Goal: Register for event/course

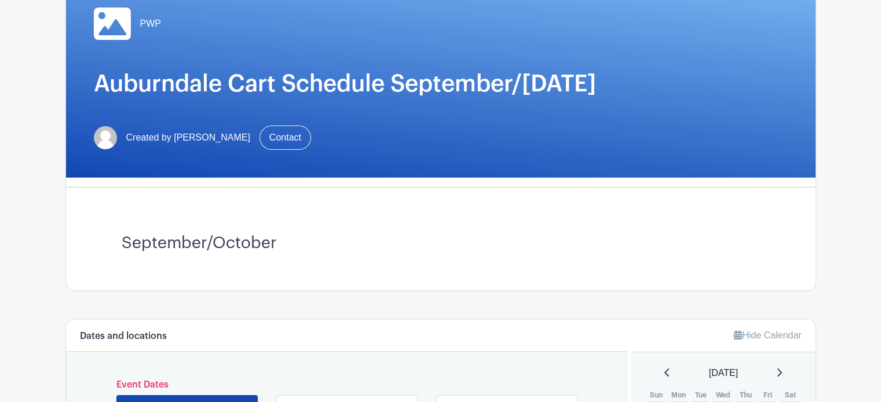
scroll to position [174, 0]
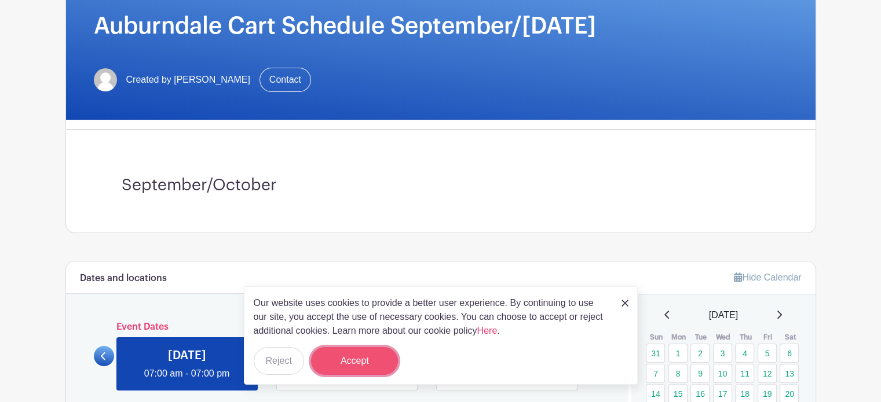
click at [368, 357] on button "Accept" at bounding box center [354, 361] width 87 height 28
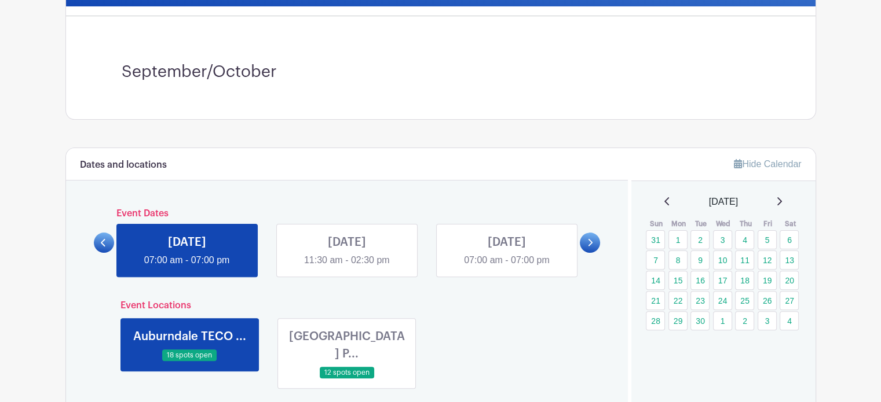
scroll to position [347, 0]
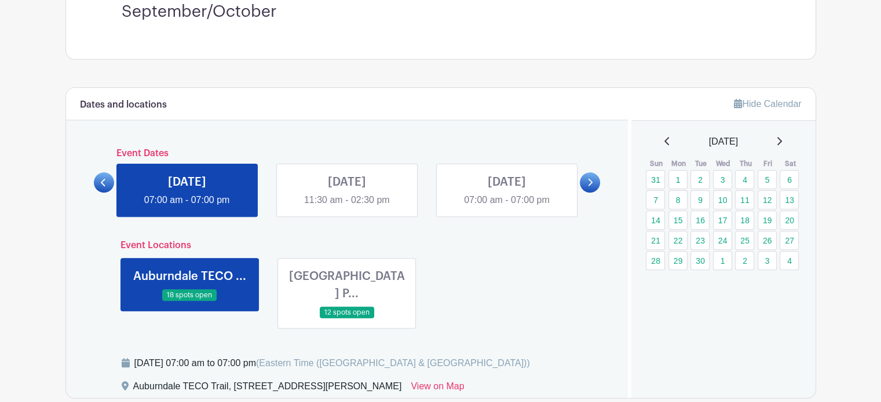
click at [347, 319] on link at bounding box center [347, 319] width 0 height 0
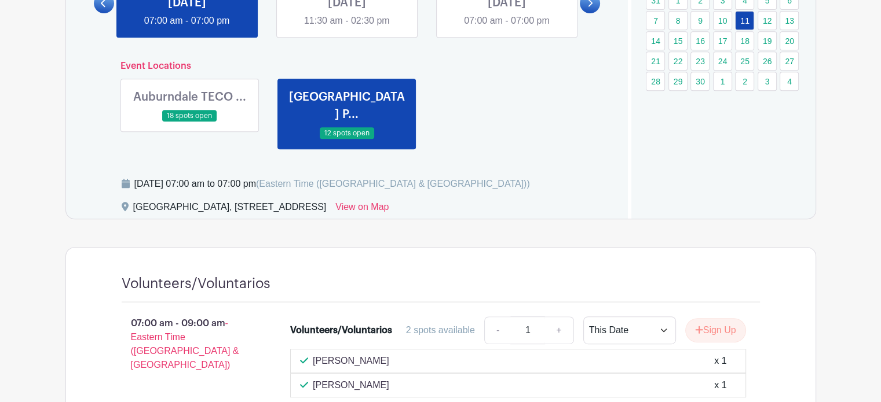
scroll to position [405, 0]
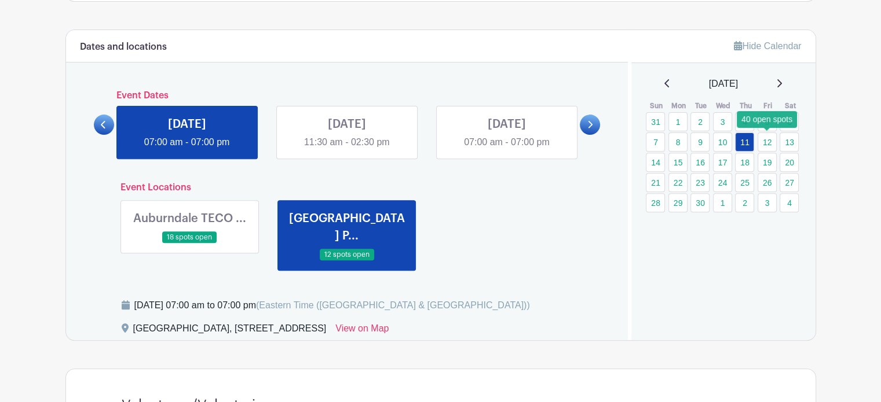
click at [767, 139] on link "12" at bounding box center [766, 142] width 19 height 19
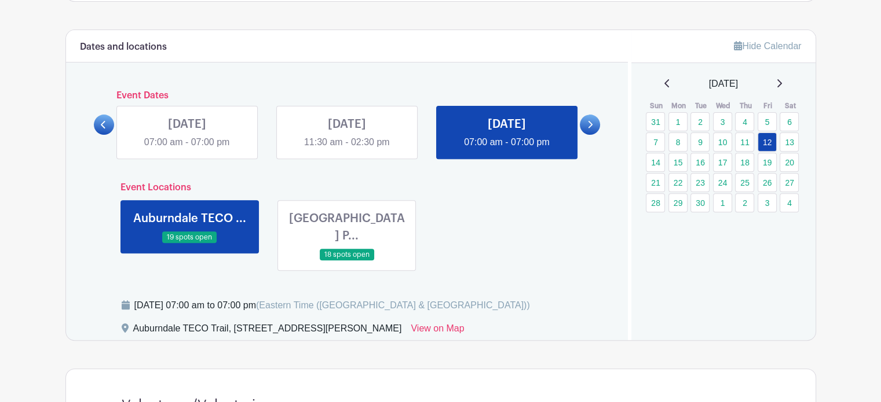
click at [347, 261] on link at bounding box center [347, 261] width 0 height 0
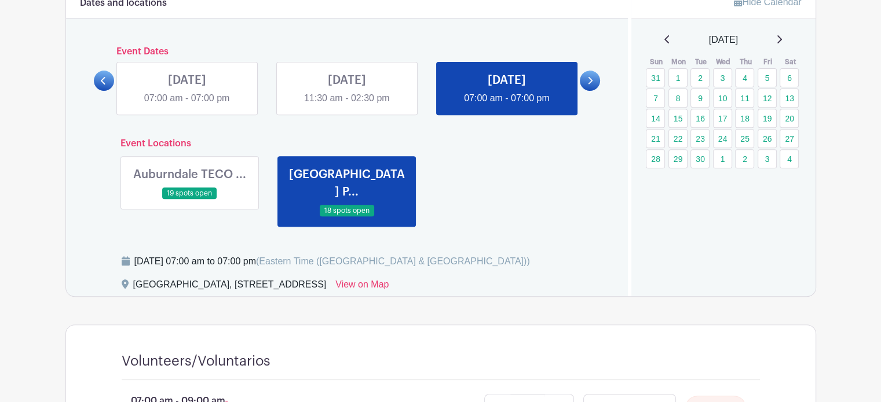
scroll to position [347, 0]
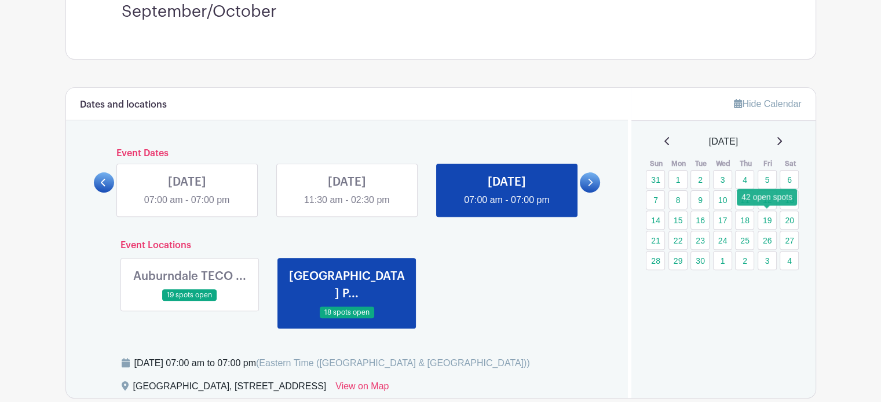
click at [767, 219] on link "19" at bounding box center [766, 220] width 19 height 19
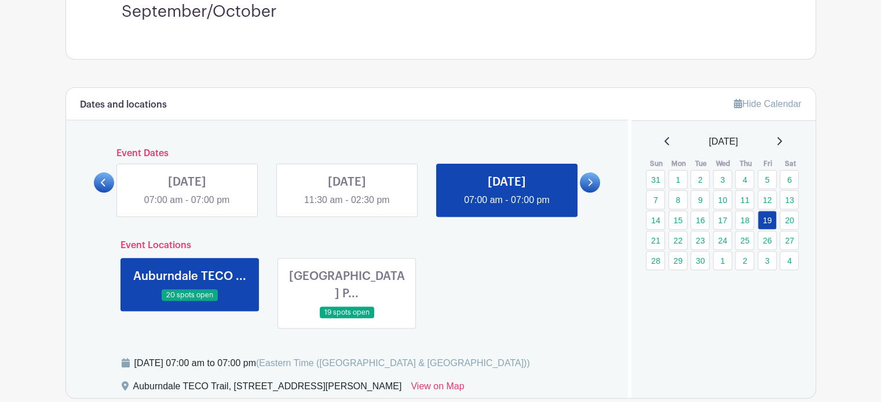
click at [347, 319] on link at bounding box center [347, 319] width 0 height 0
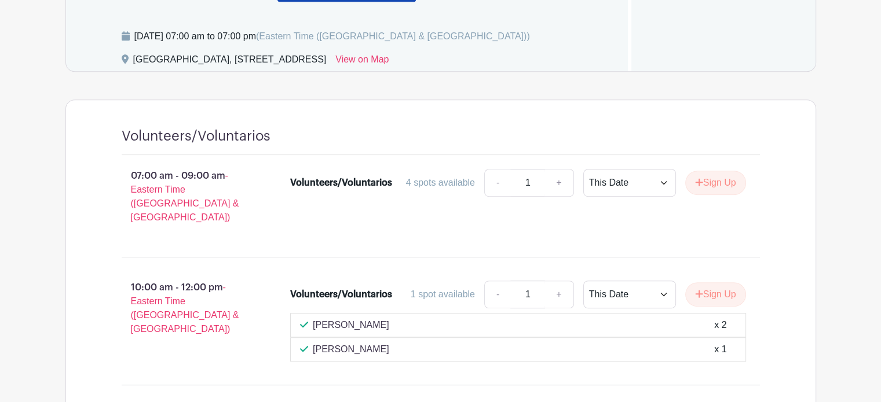
scroll to position [695, 0]
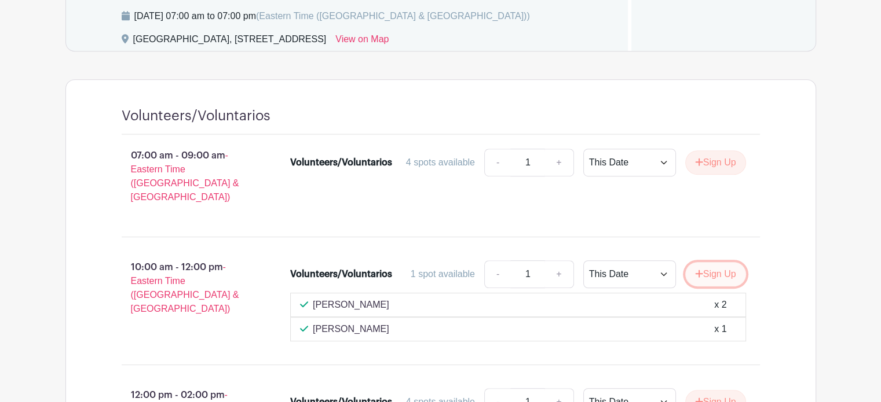
click at [720, 262] on button "Sign Up" at bounding box center [715, 274] width 61 height 24
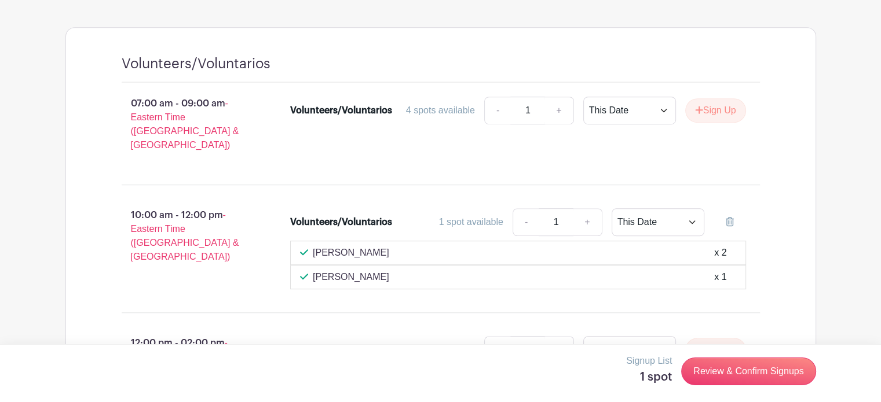
scroll to position [753, 0]
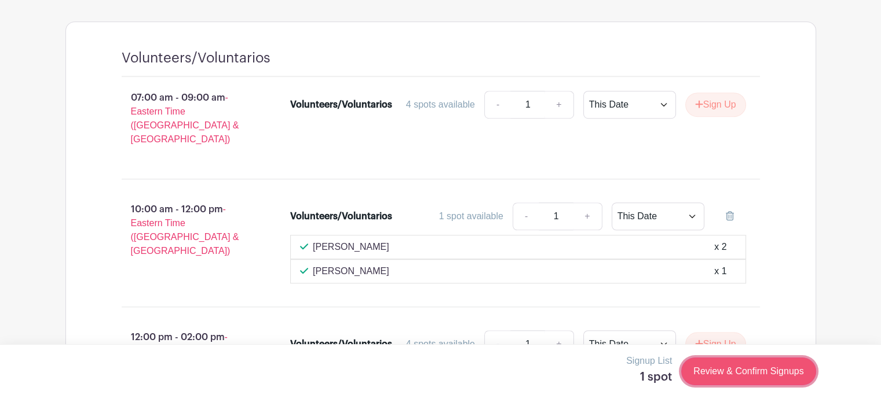
click at [749, 370] on link "Review & Confirm Signups" at bounding box center [748, 372] width 134 height 28
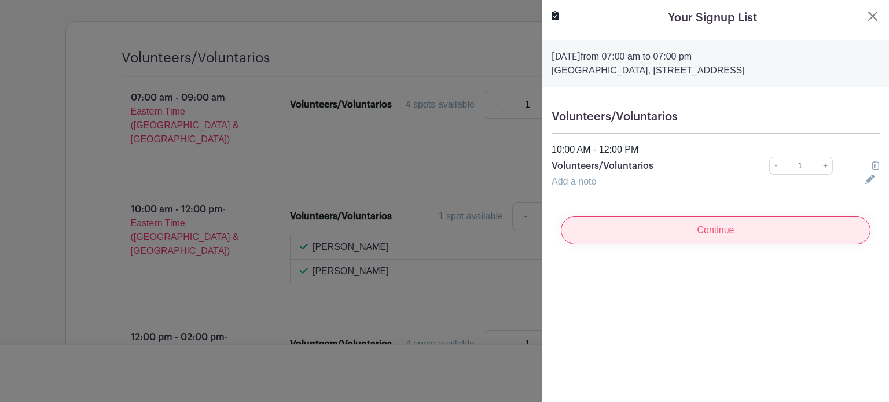
click at [715, 229] on input "Continue" at bounding box center [716, 231] width 310 height 28
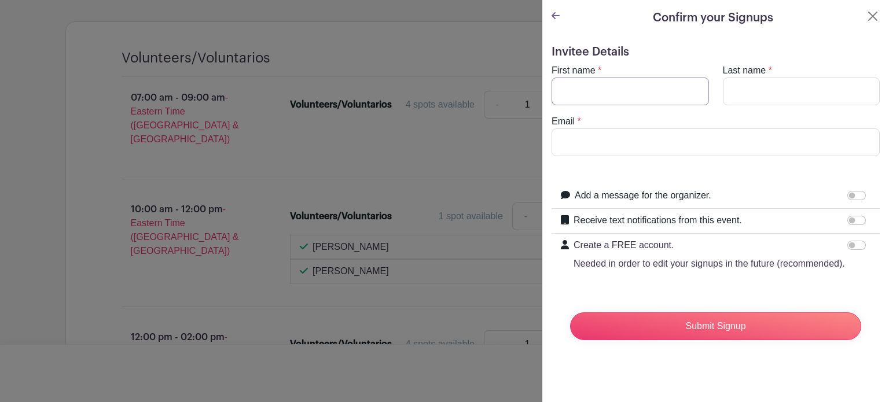
click at [628, 92] on input "First name" at bounding box center [631, 92] width 158 height 28
type input "[PERSON_NAME]"
type input "[EMAIL_ADDRESS][DOMAIN_NAME]"
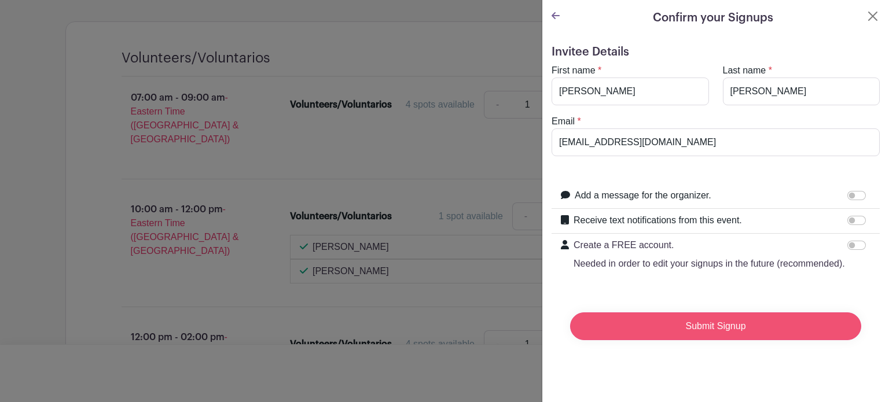
click at [706, 340] on input "Submit Signup" at bounding box center [715, 327] width 291 height 28
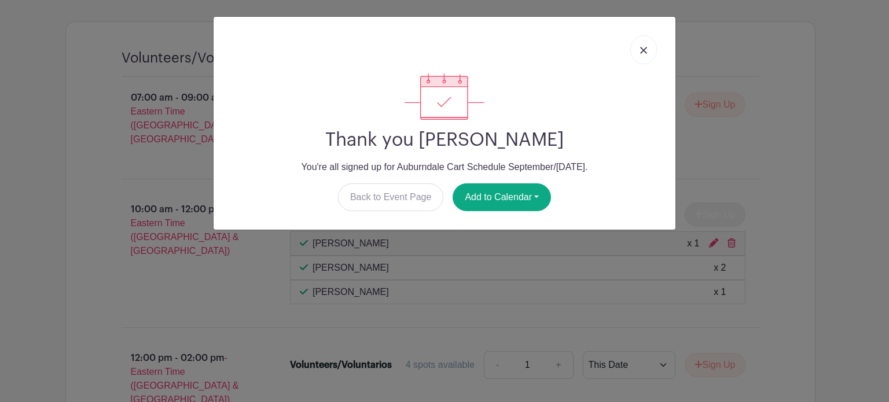
click at [641, 49] on img at bounding box center [643, 50] width 7 height 7
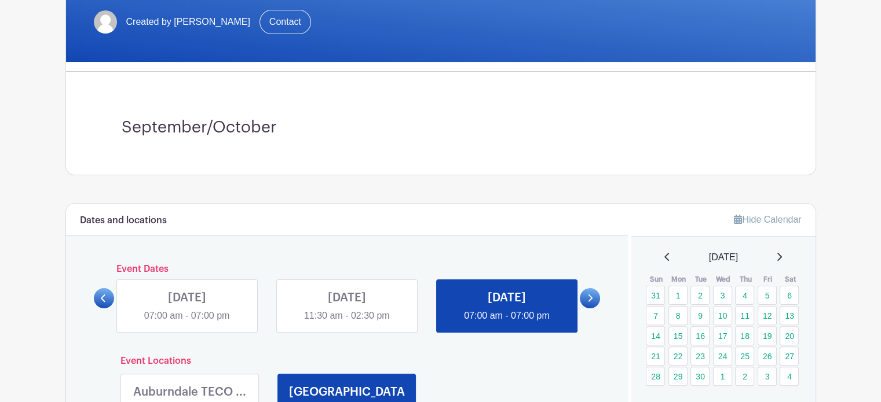
scroll to position [0, 0]
